Goal: Task Accomplishment & Management: Manage account settings

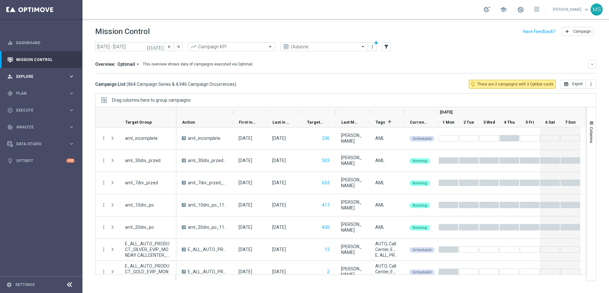
click at [42, 77] on span "Explore" at bounding box center [42, 77] width 52 height 4
click at [38, 166] on div "gps_fixed Plan keyboard_arrow_right" at bounding box center [41, 169] width 82 height 17
click at [38, 108] on link "Target Groups" at bounding box center [42, 106] width 50 height 5
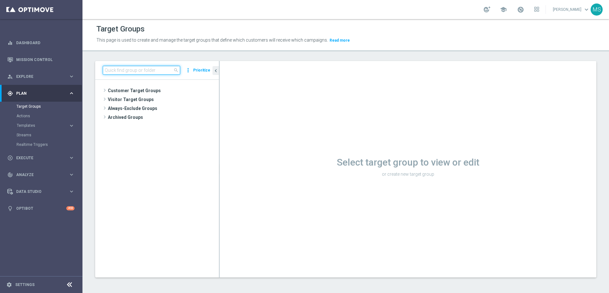
click at [151, 68] on input at bounding box center [141, 70] width 77 height 9
paste input "E_ALL_TARGET_DEPO_1DEPO WO EXTRA50 AUG25_220925"
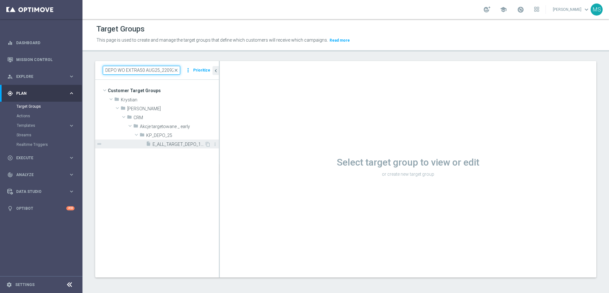
type input "E_ALL_TARGET_DEPO_1DEPO WO EXTRA50 AUG25_220925"
click at [182, 141] on div "insert_drive_file E_ALL_TARGET_DEPO_1DEPO WO EXTRA50 AUG25_220925" at bounding box center [175, 143] width 59 height 9
